Goal: Book appointment/travel/reservation

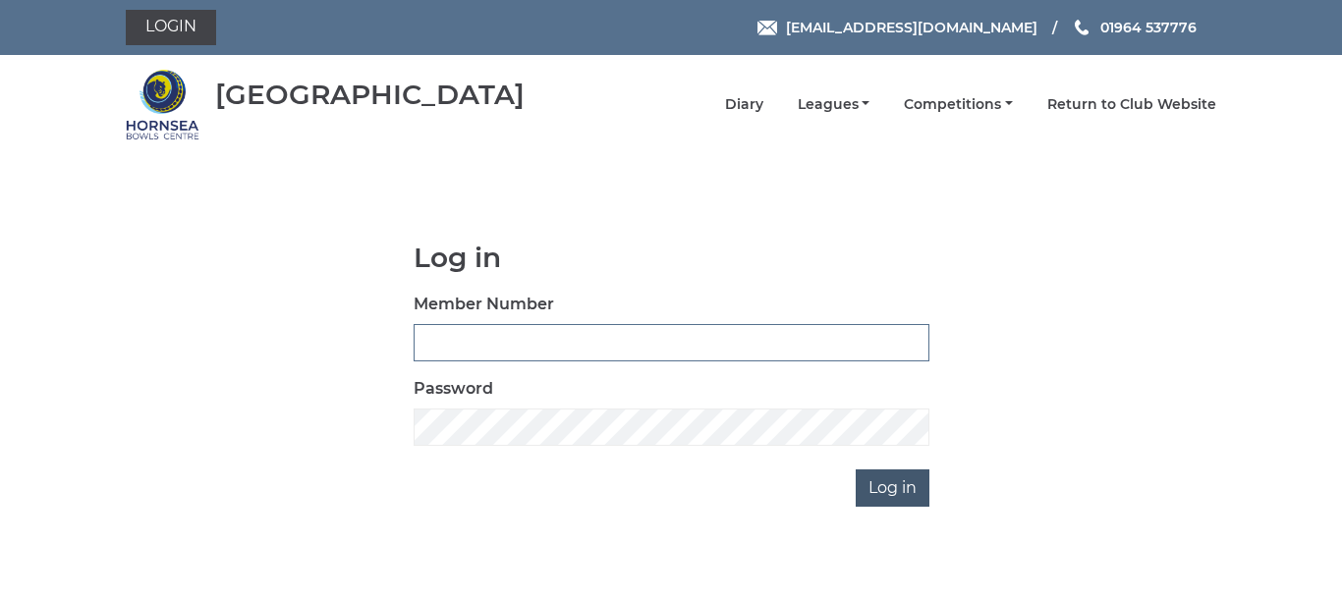
type input "0086"
click at [892, 487] on input "Log in" at bounding box center [893, 488] width 74 height 37
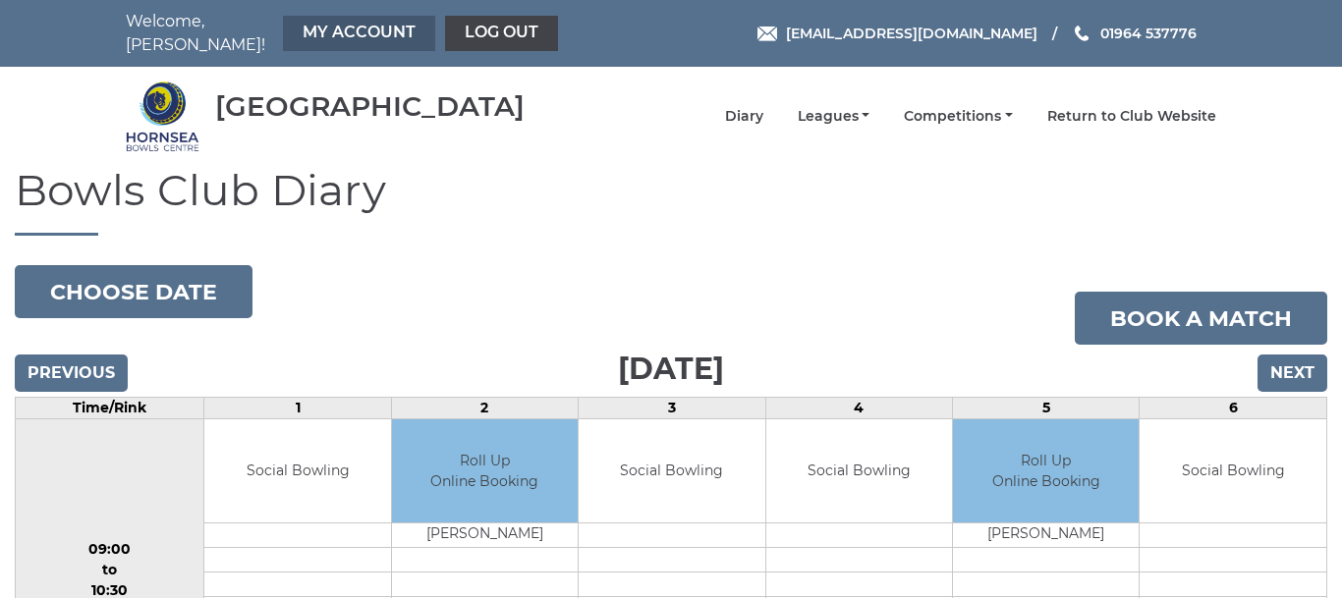
click at [329, 22] on link "My Account" at bounding box center [359, 33] width 152 height 35
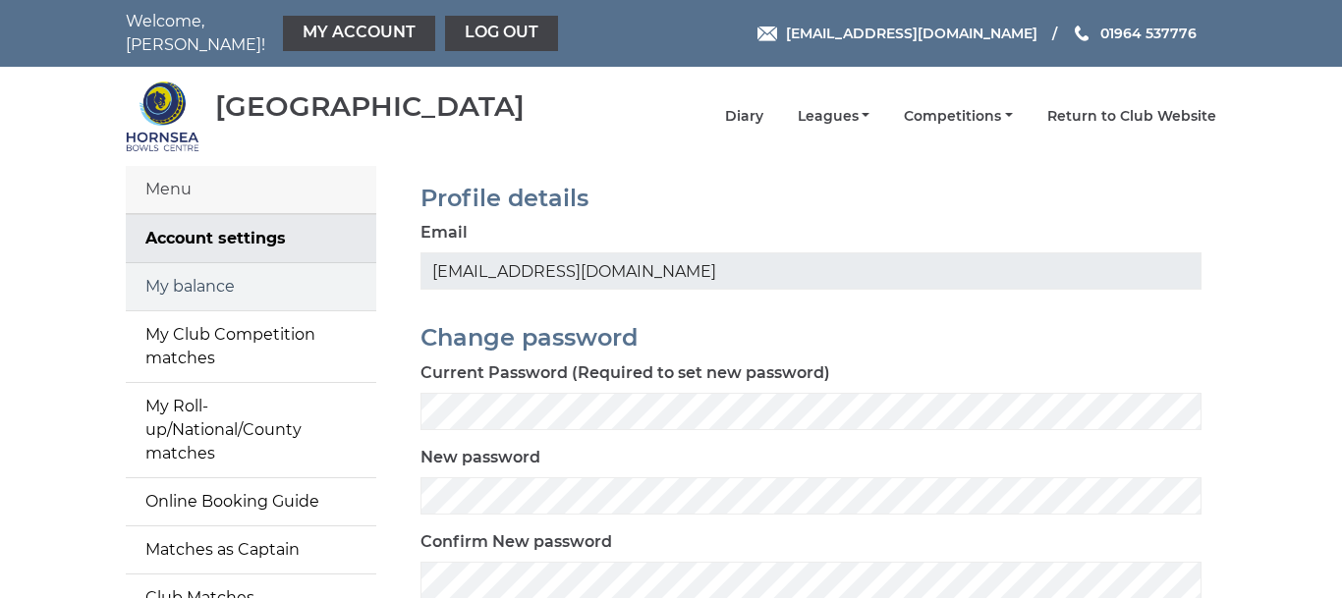
click at [213, 277] on link "My balance" at bounding box center [251, 286] width 251 height 47
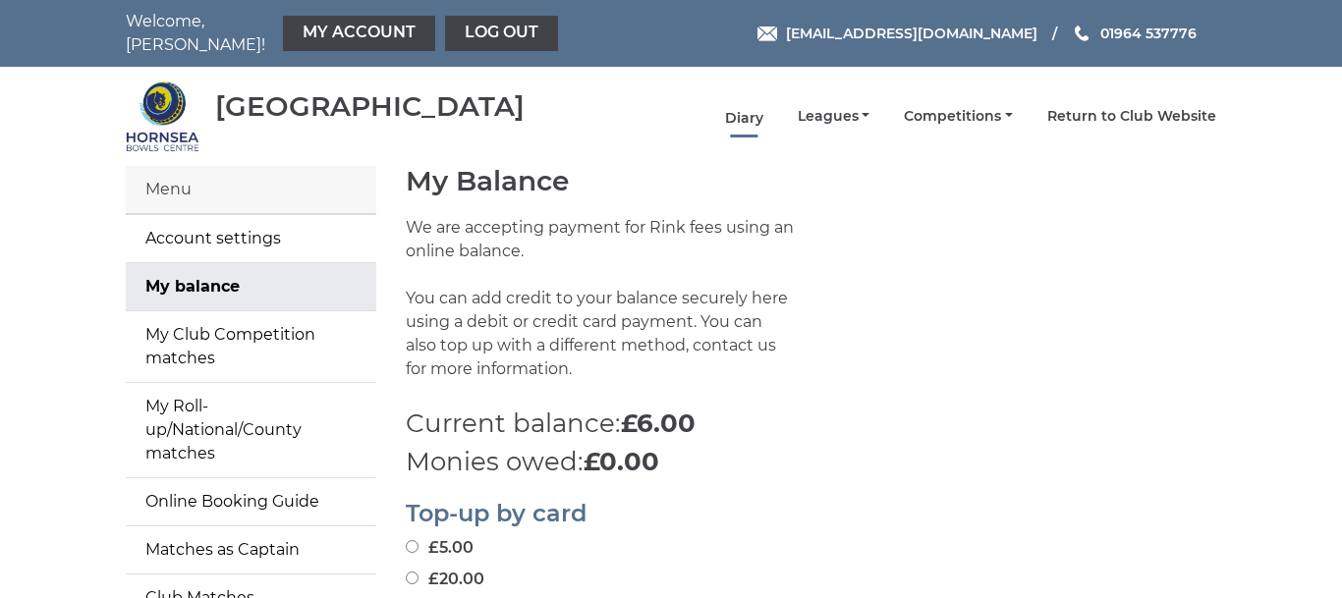
click at [754, 109] on link "Diary" at bounding box center [744, 118] width 38 height 19
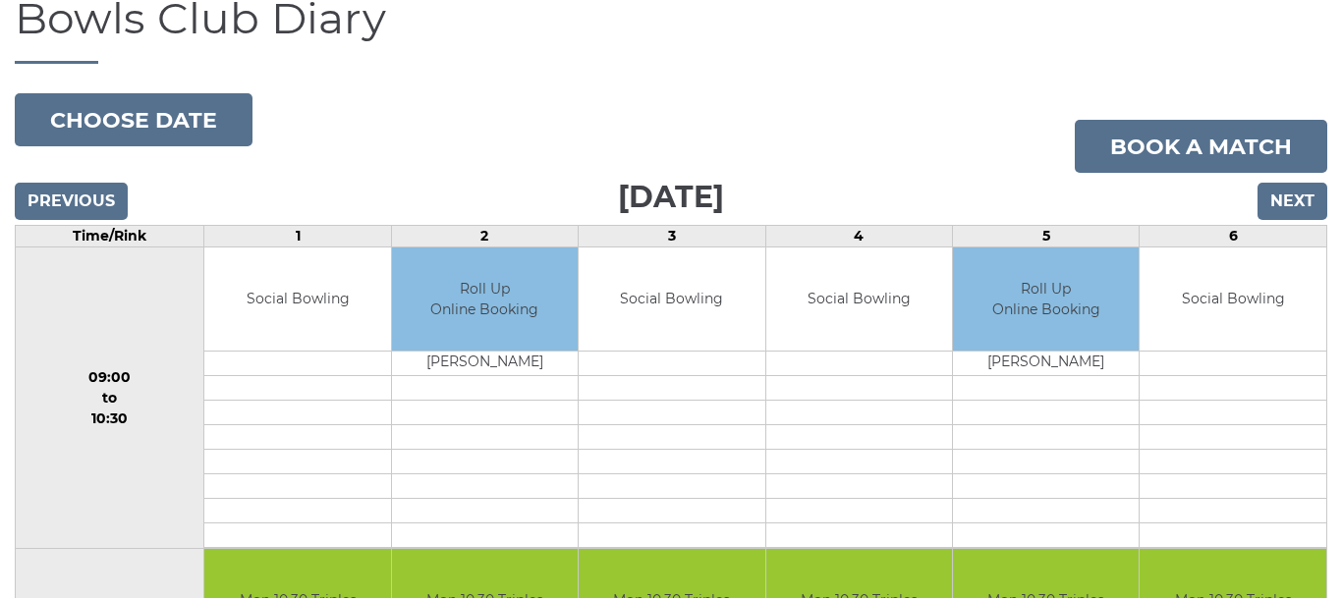
scroll to position [164, 0]
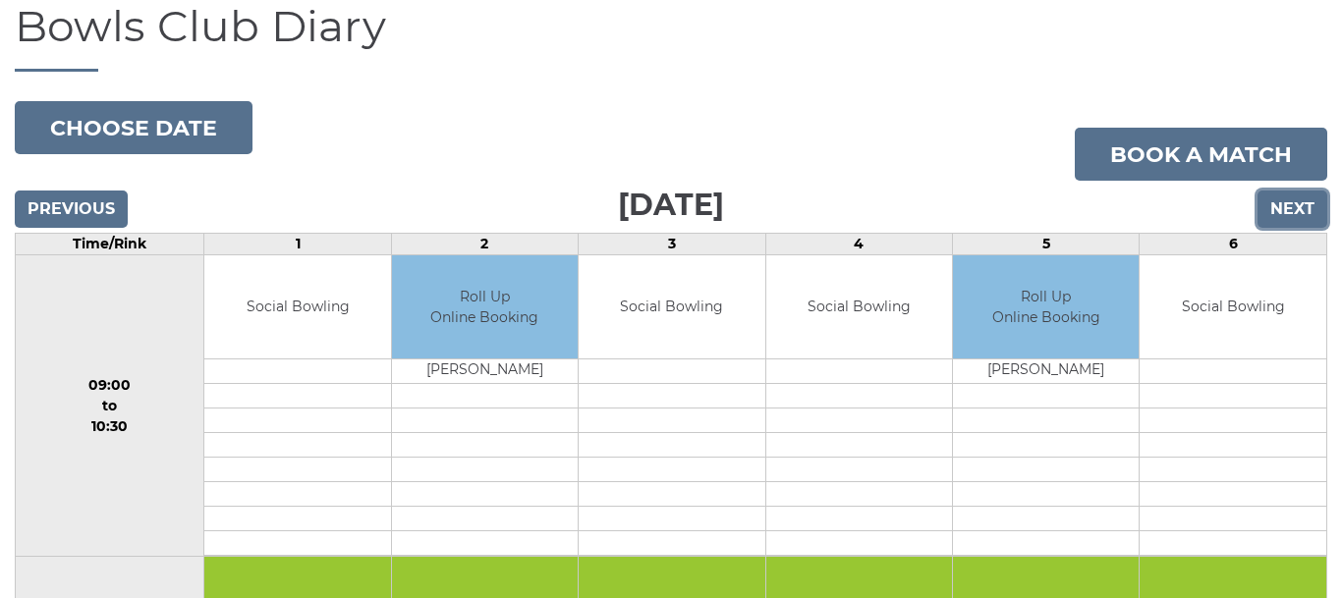
click at [1296, 197] on input "Next" at bounding box center [1293, 209] width 70 height 37
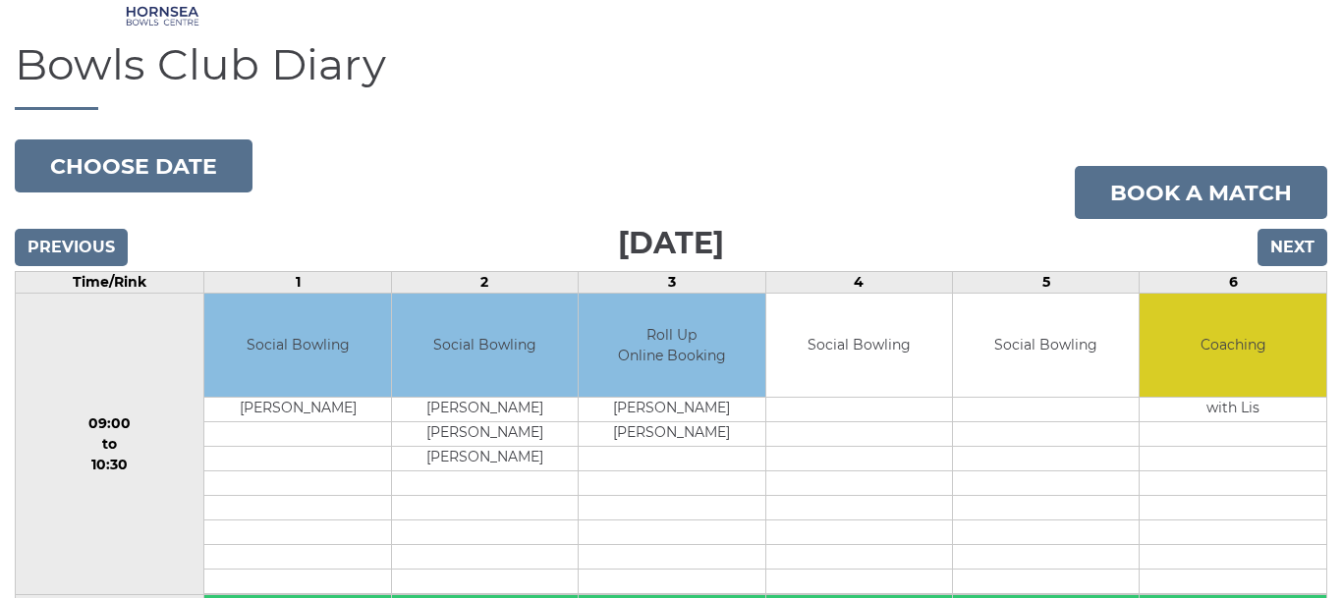
scroll to position [100, 0]
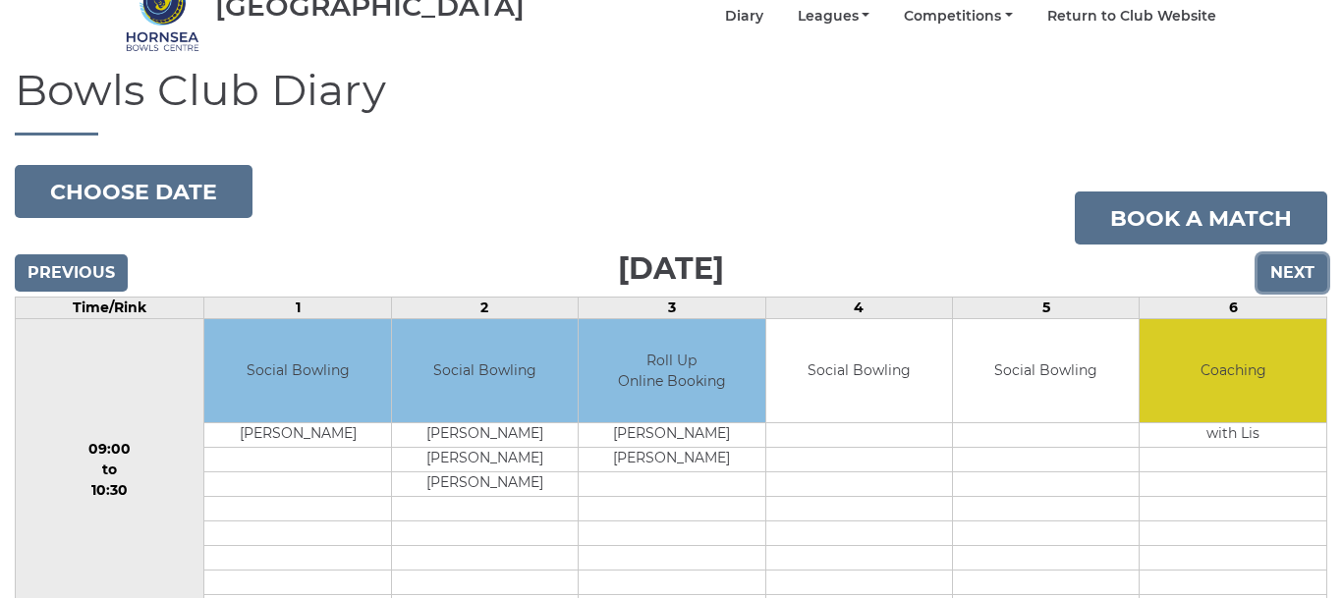
click at [1291, 257] on input "Next" at bounding box center [1293, 273] width 70 height 37
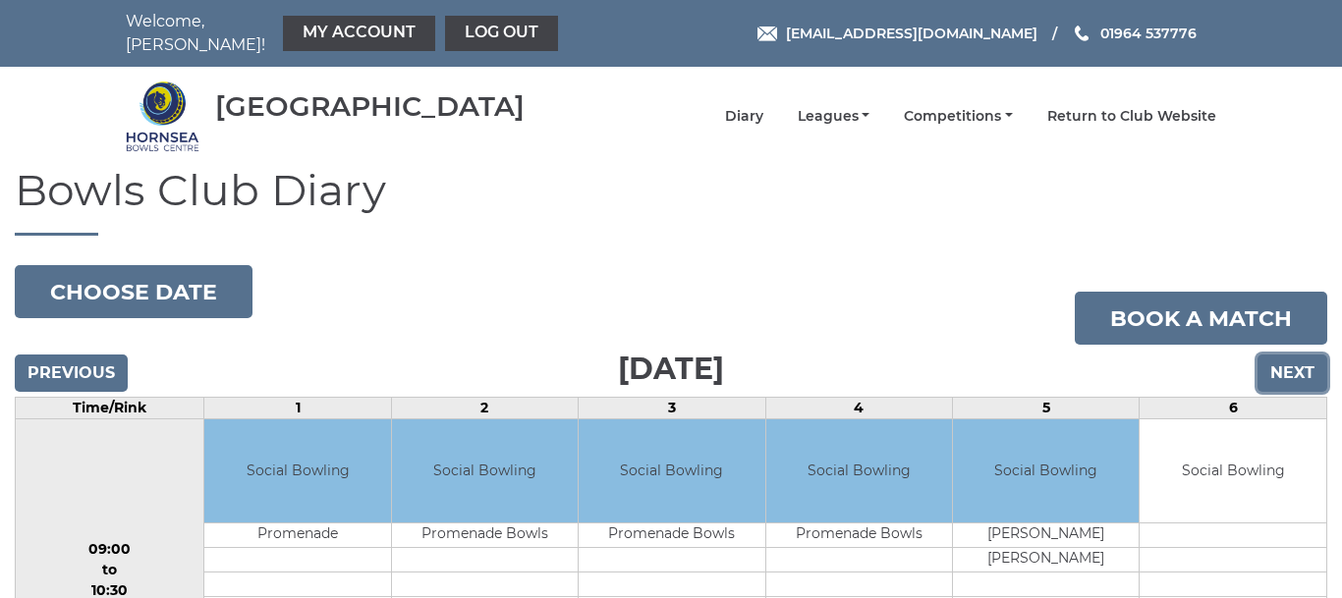
click at [1293, 355] on input "Next" at bounding box center [1293, 373] width 70 height 37
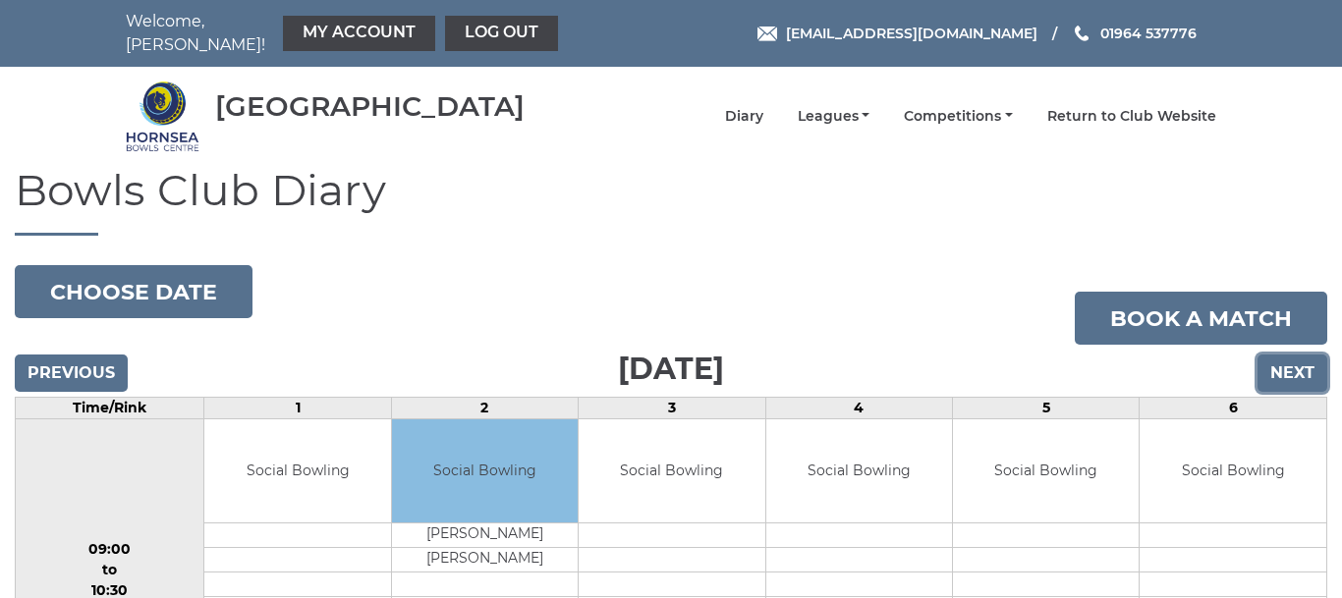
click at [1292, 356] on input "Next" at bounding box center [1293, 373] width 70 height 37
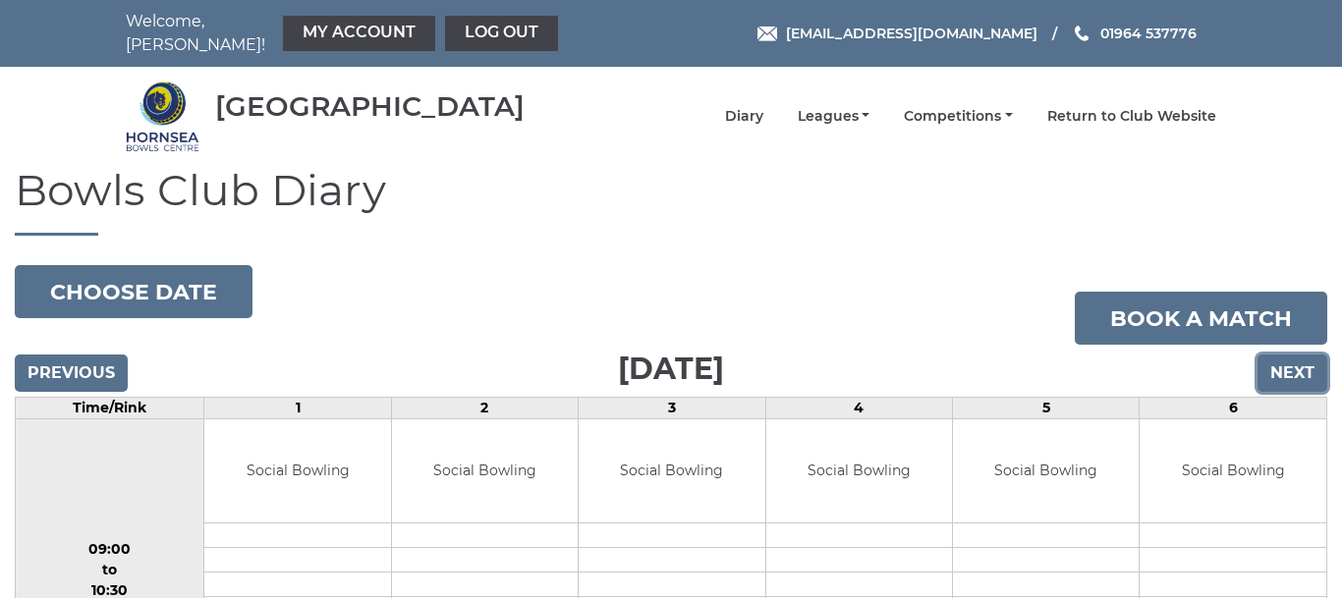
click at [1287, 361] on input "Next" at bounding box center [1293, 373] width 70 height 37
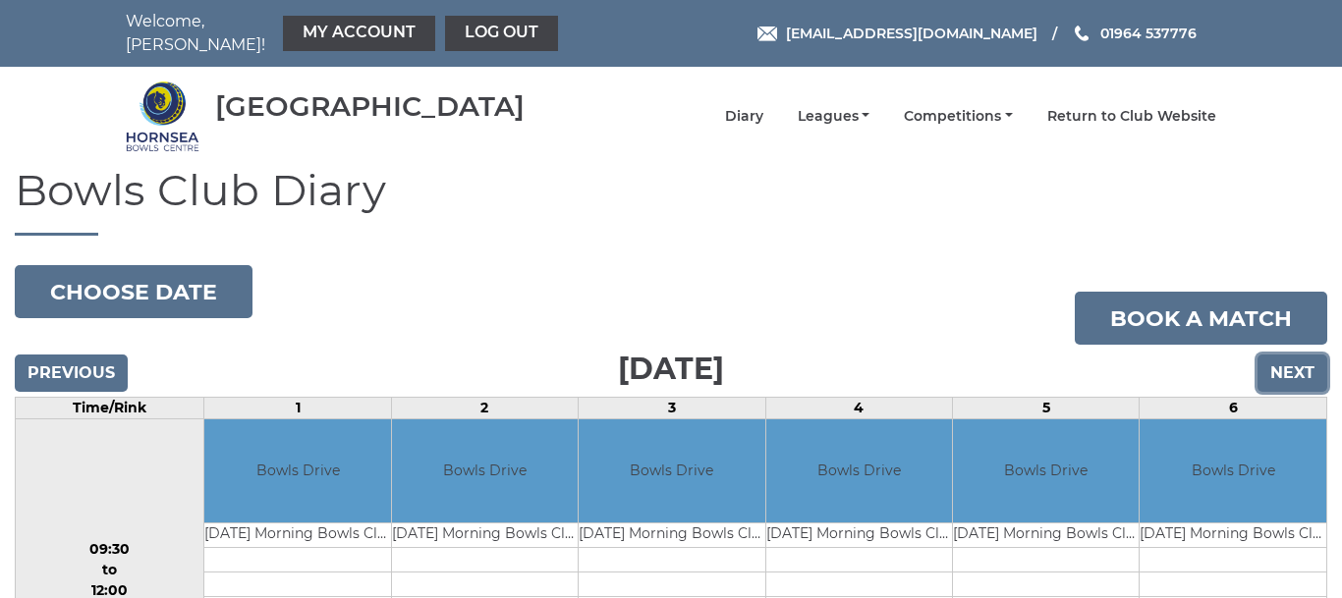
click at [1287, 361] on input "Next" at bounding box center [1293, 373] width 70 height 37
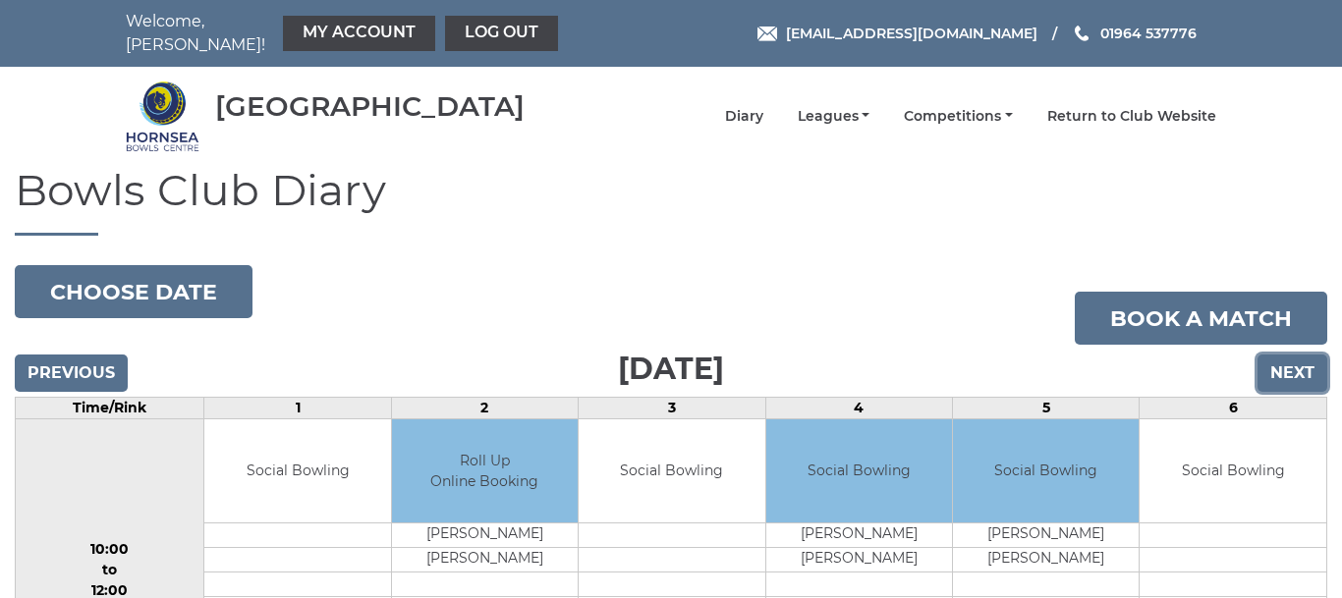
click at [1286, 360] on input "Next" at bounding box center [1293, 373] width 70 height 37
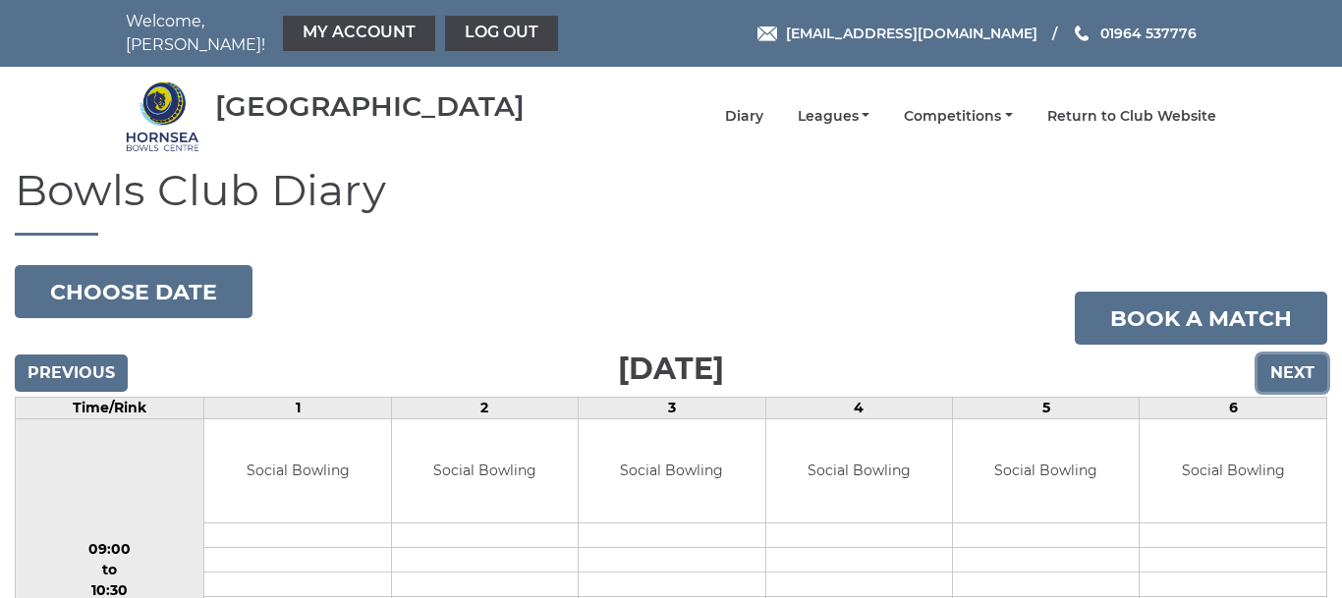
click at [1286, 360] on input "Next" at bounding box center [1293, 373] width 70 height 37
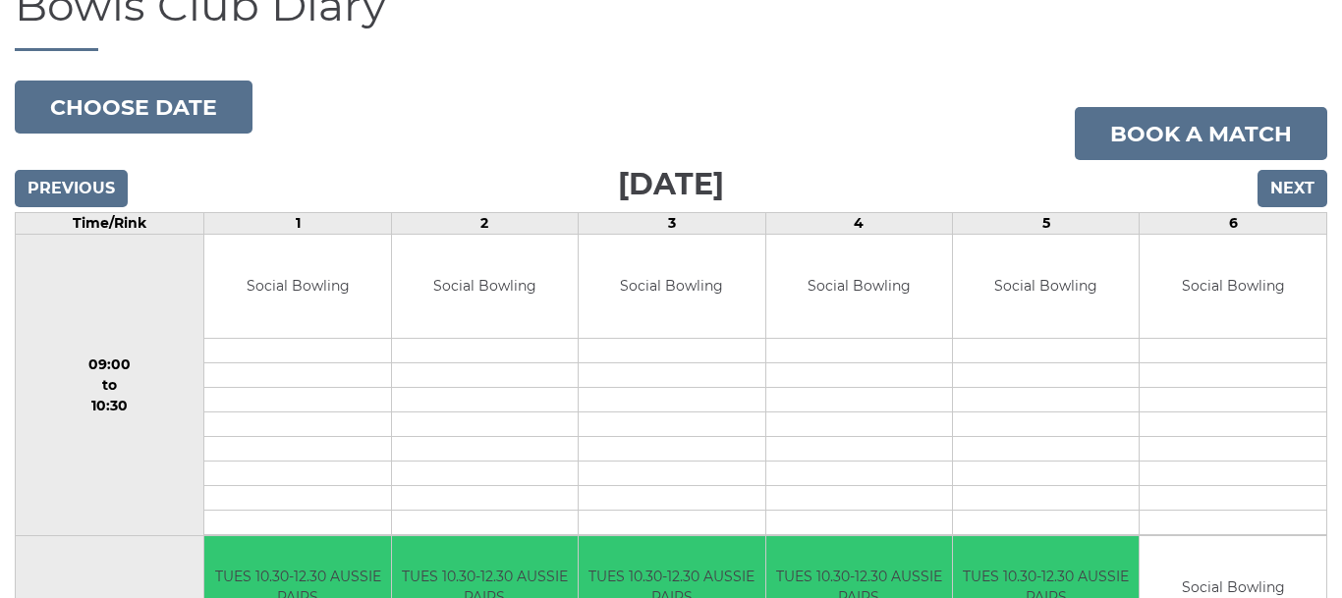
scroll to position [177, 0]
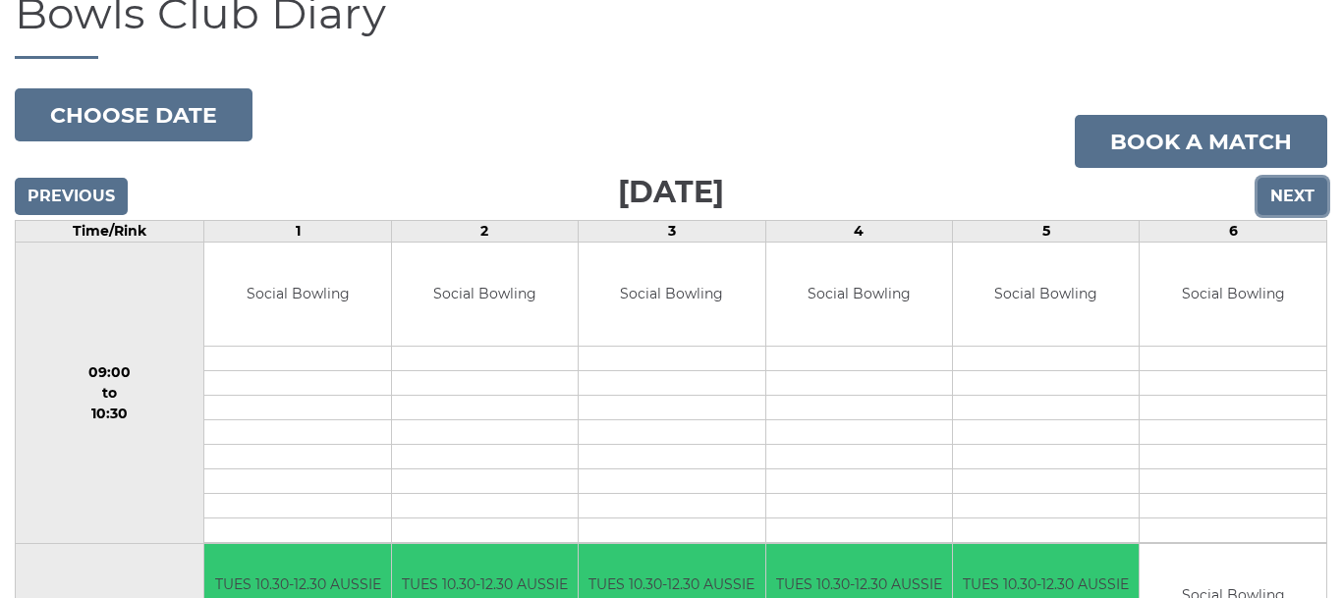
click at [1284, 182] on input "Next" at bounding box center [1293, 196] width 70 height 37
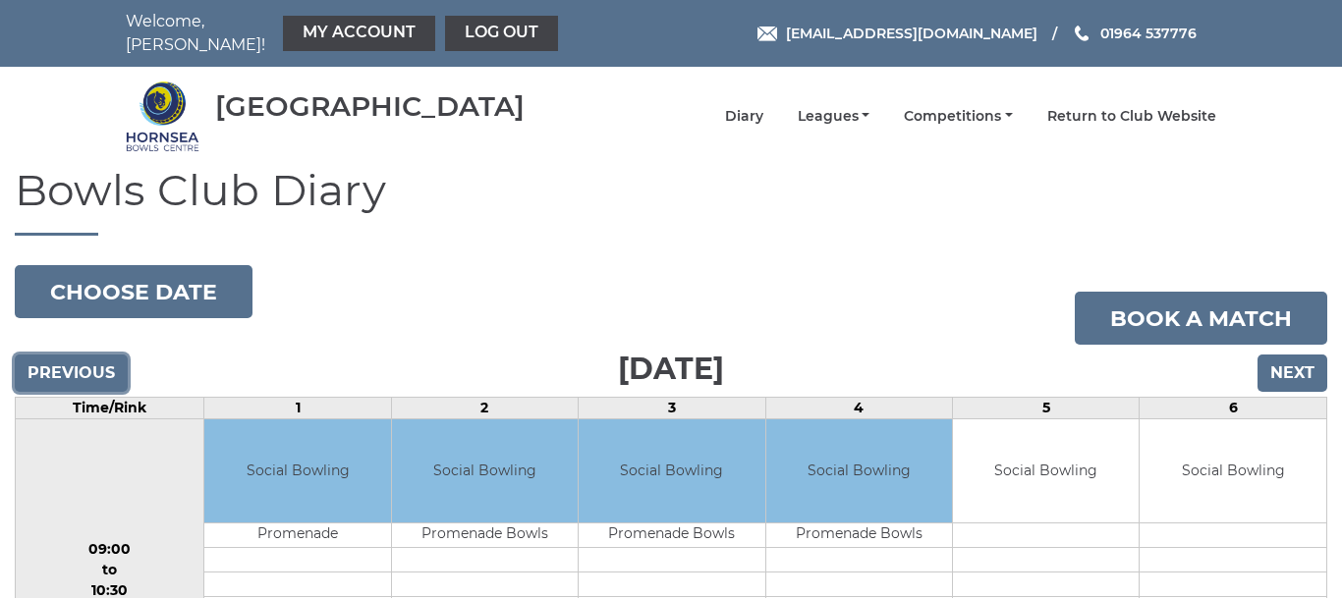
click at [85, 357] on input "Previous" at bounding box center [71, 373] width 113 height 37
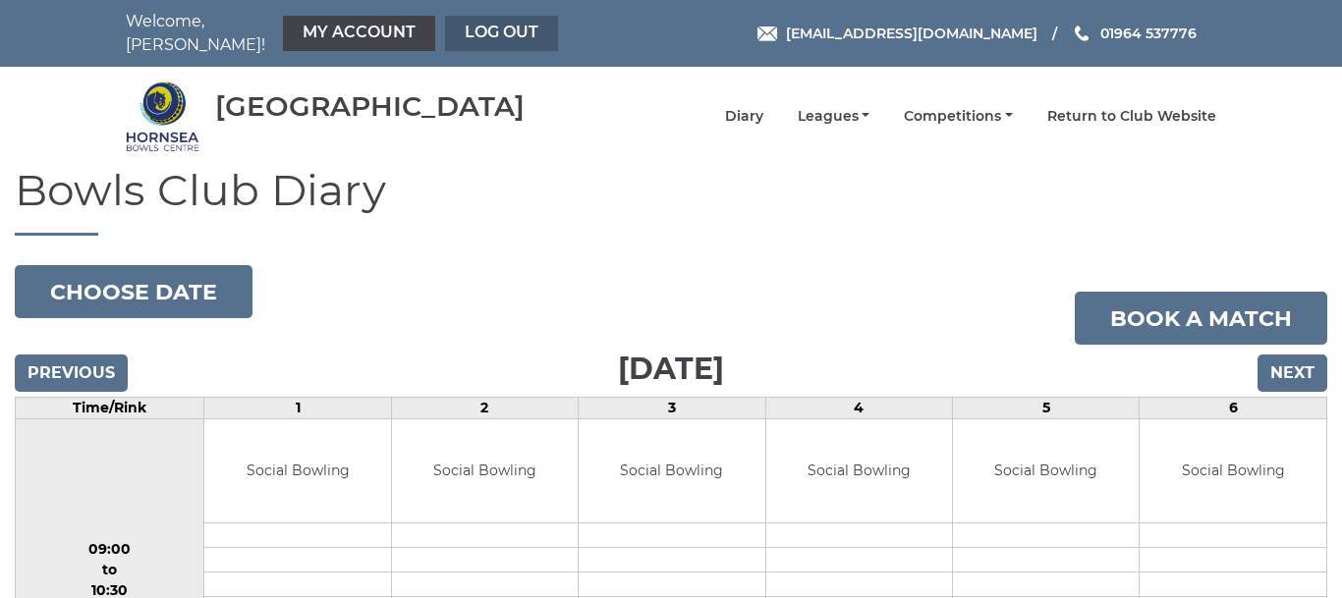
click at [470, 26] on link "Log out" at bounding box center [501, 33] width 113 height 35
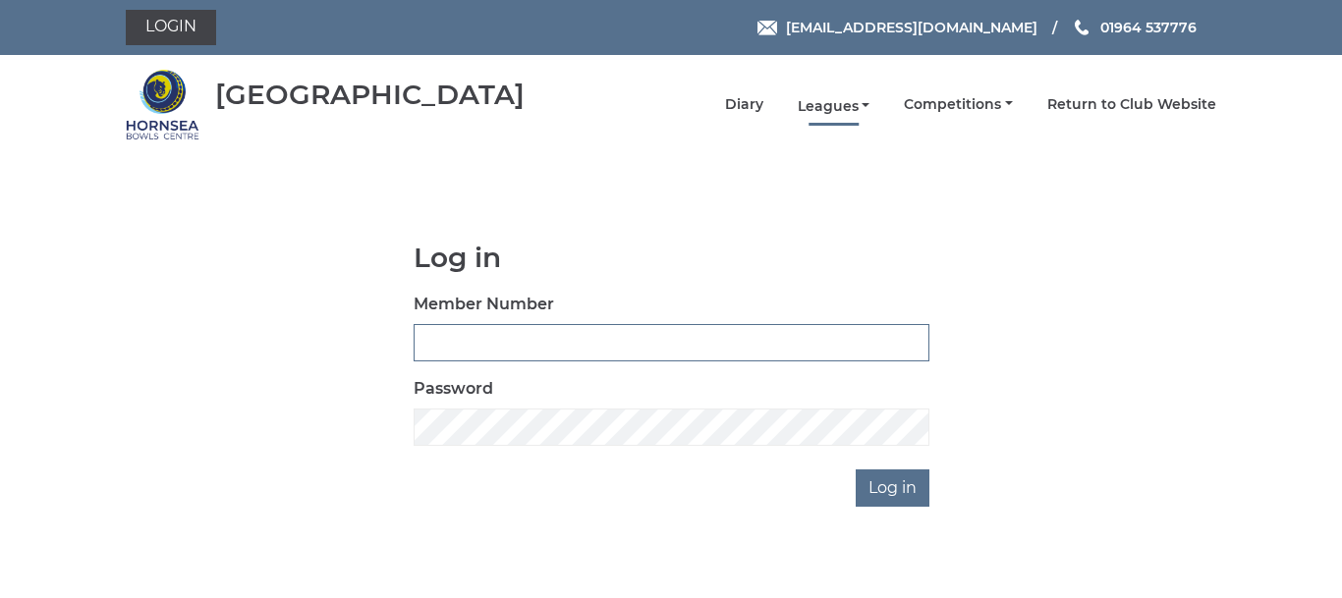
type input "0086"
click at [831, 108] on link "Leagues" at bounding box center [834, 106] width 73 height 19
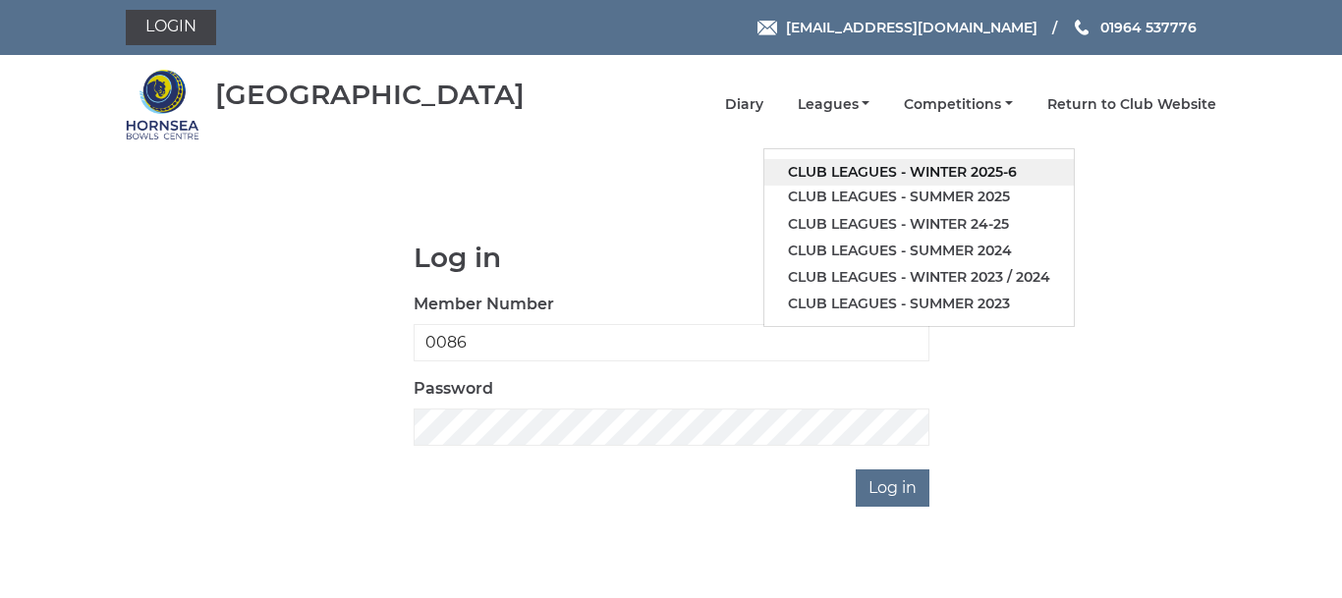
click at [860, 170] on link "Club leagues - Winter 2025-6" at bounding box center [920, 172] width 310 height 27
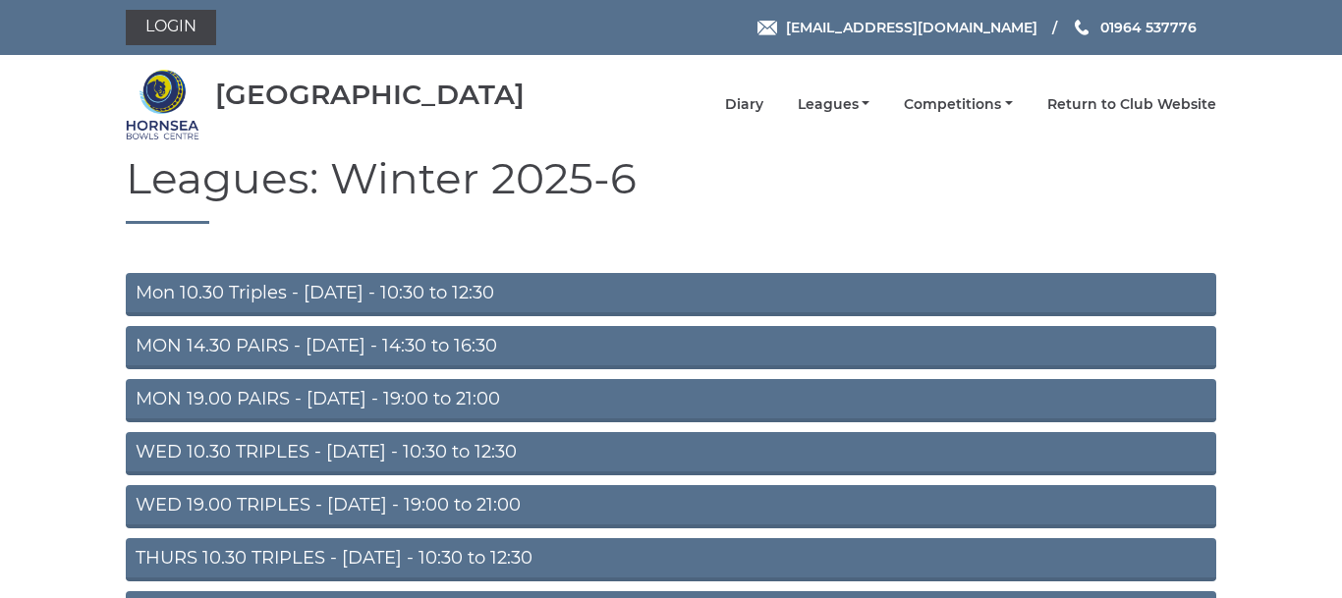
click at [480, 291] on link "Mon 10.30 Triples - [DATE] - 10:30 to 12:30" at bounding box center [671, 294] width 1091 height 43
